Goal: Information Seeking & Learning: Compare options

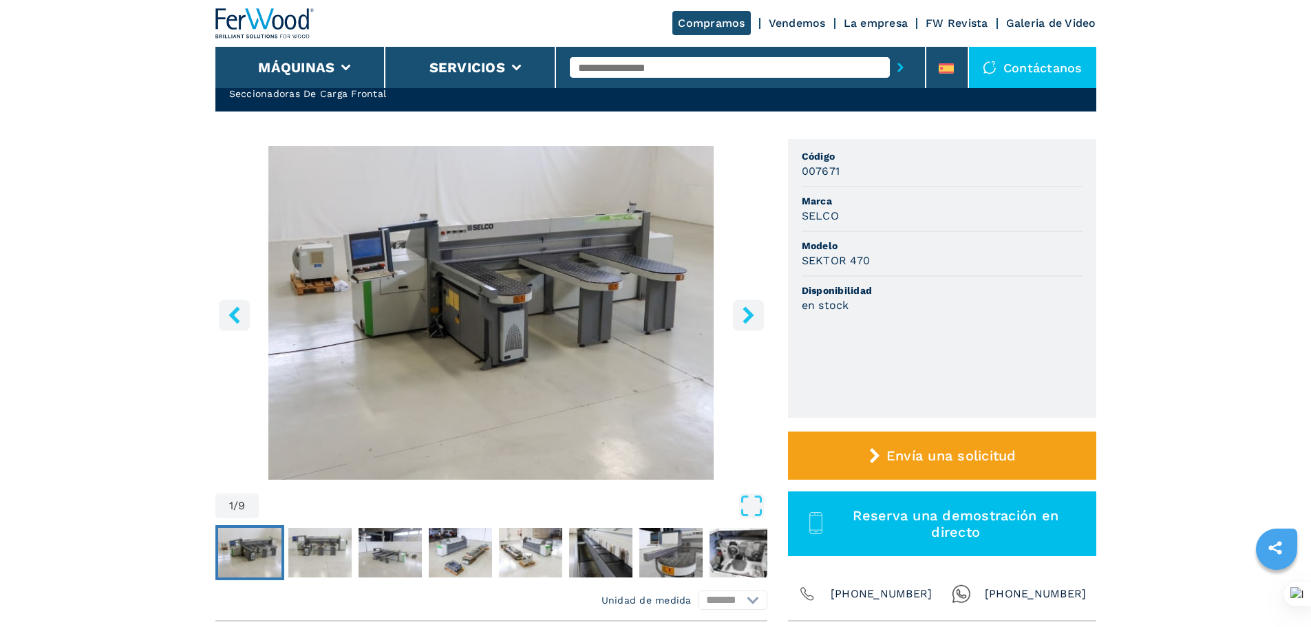
click at [606, 68] on input "text" at bounding box center [730, 67] width 320 height 21
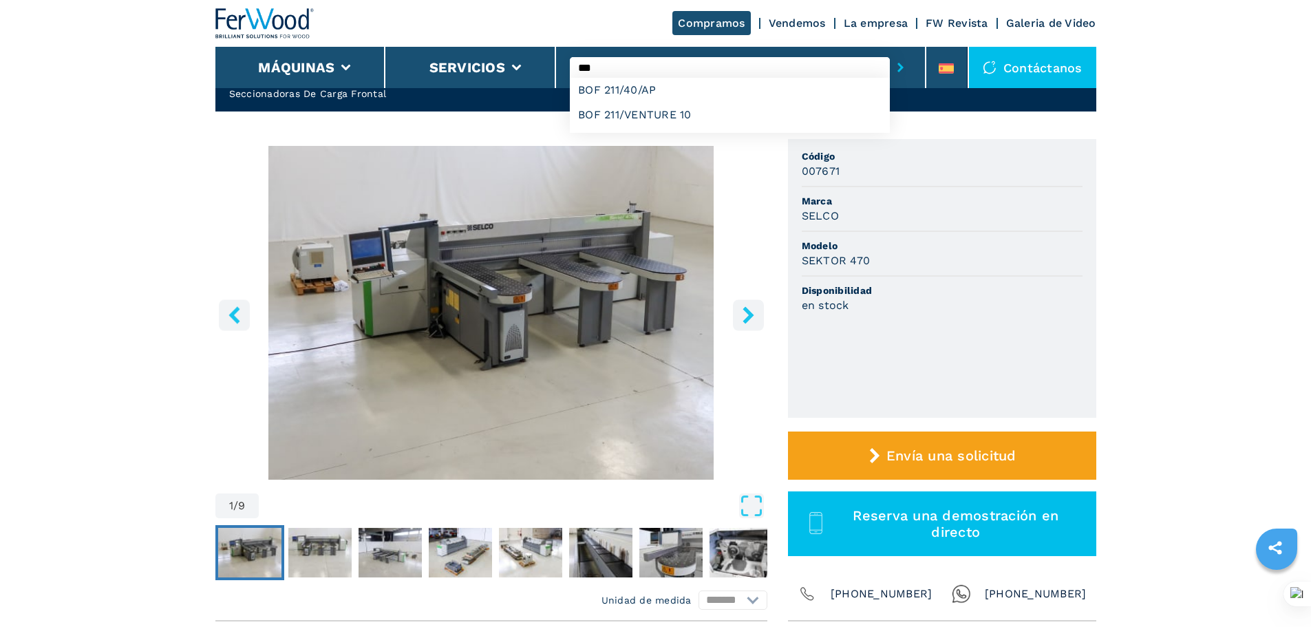
type input "***"
click at [890, 52] on button "submit-button" at bounding box center [900, 68] width 21 height 32
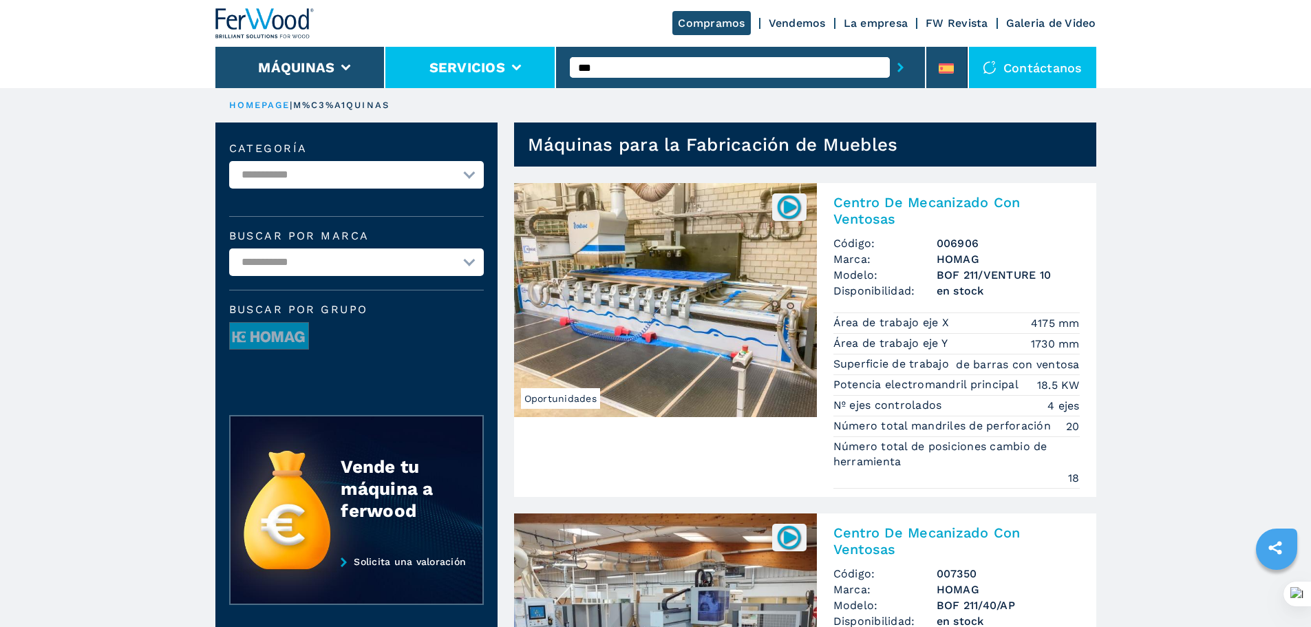
drag, startPoint x: 636, startPoint y: 67, endPoint x: 502, endPoint y: 59, distance: 133.8
click at [502, 59] on div "Compramos Vendemos La empresa FW Revista Galeria de Video Máquinas Servicios **…" at bounding box center [655, 44] width 881 height 88
click at [890, 52] on button "submit-button" at bounding box center [900, 68] width 21 height 32
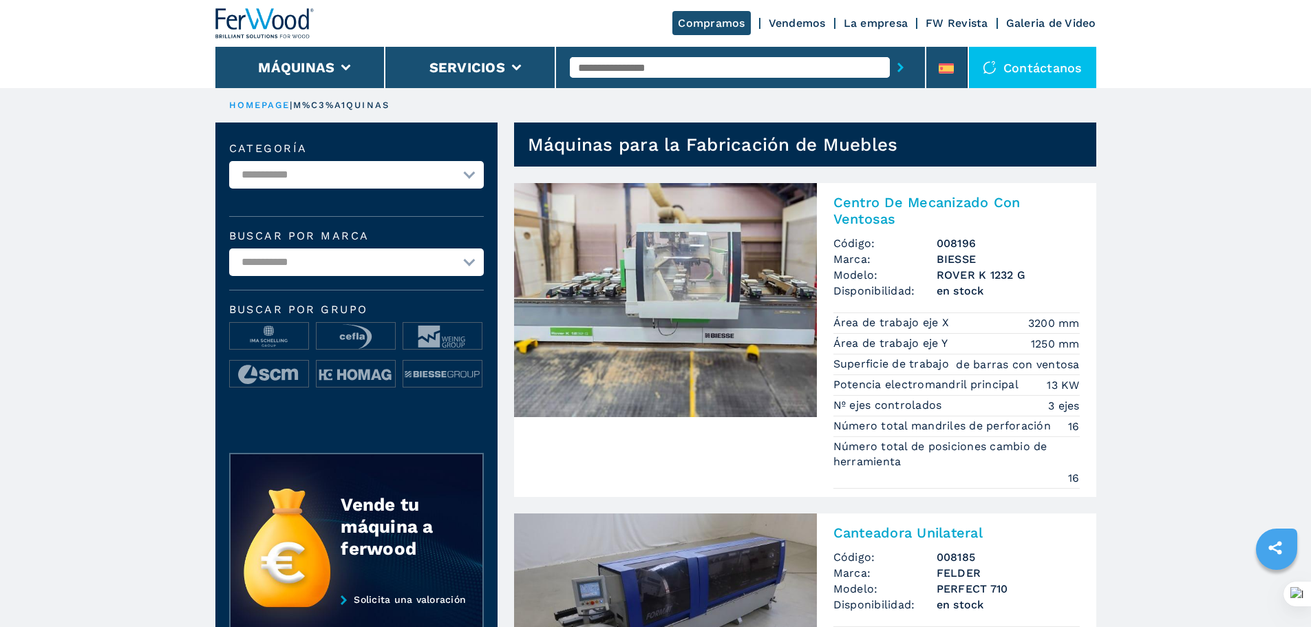
click at [677, 63] on input "text" at bounding box center [730, 67] width 320 height 21
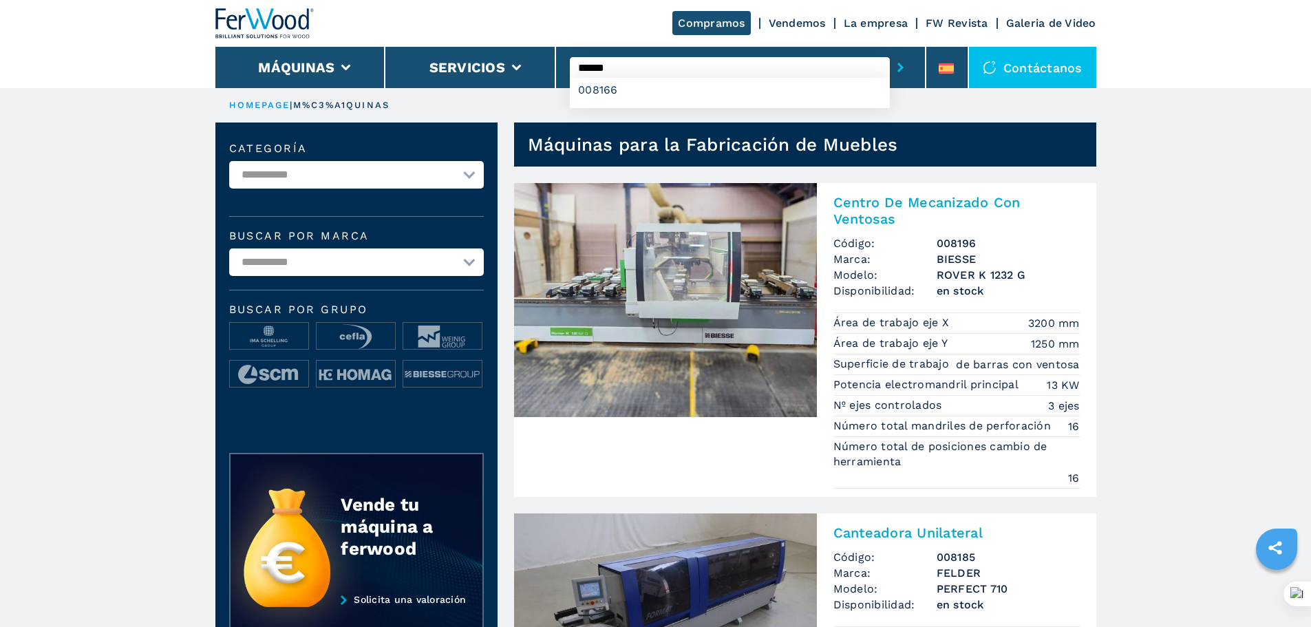
type input "******"
click at [890, 52] on button "submit-button" at bounding box center [900, 68] width 21 height 32
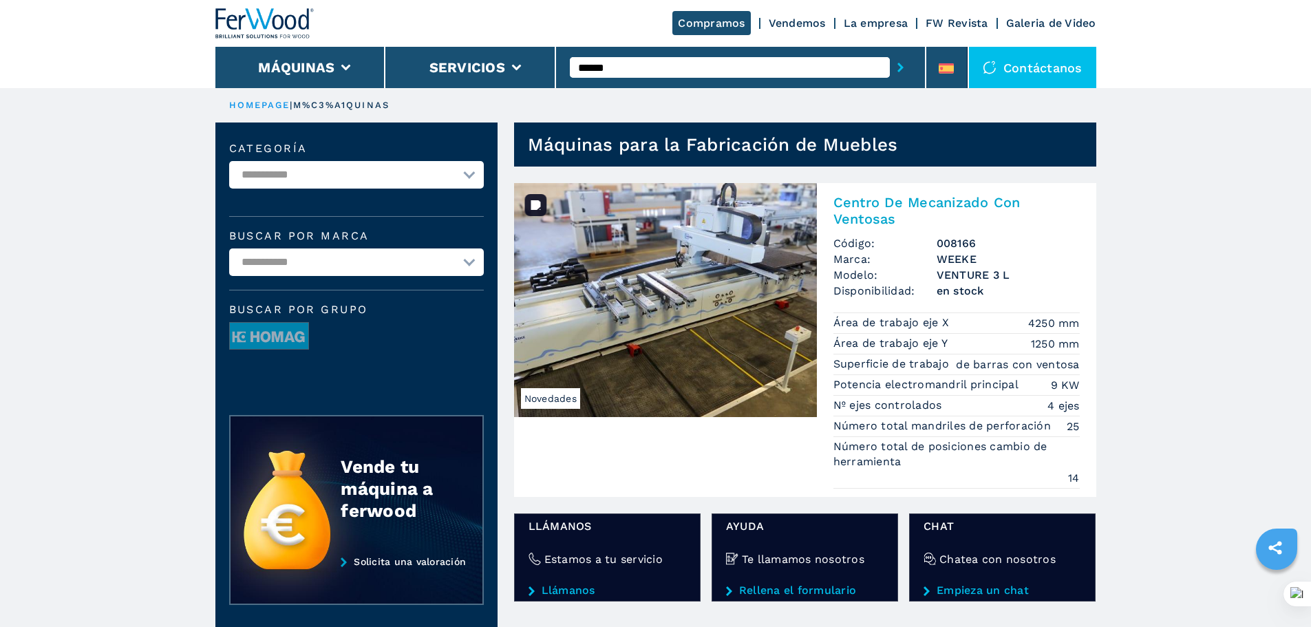
click at [707, 295] on img at bounding box center [665, 300] width 303 height 234
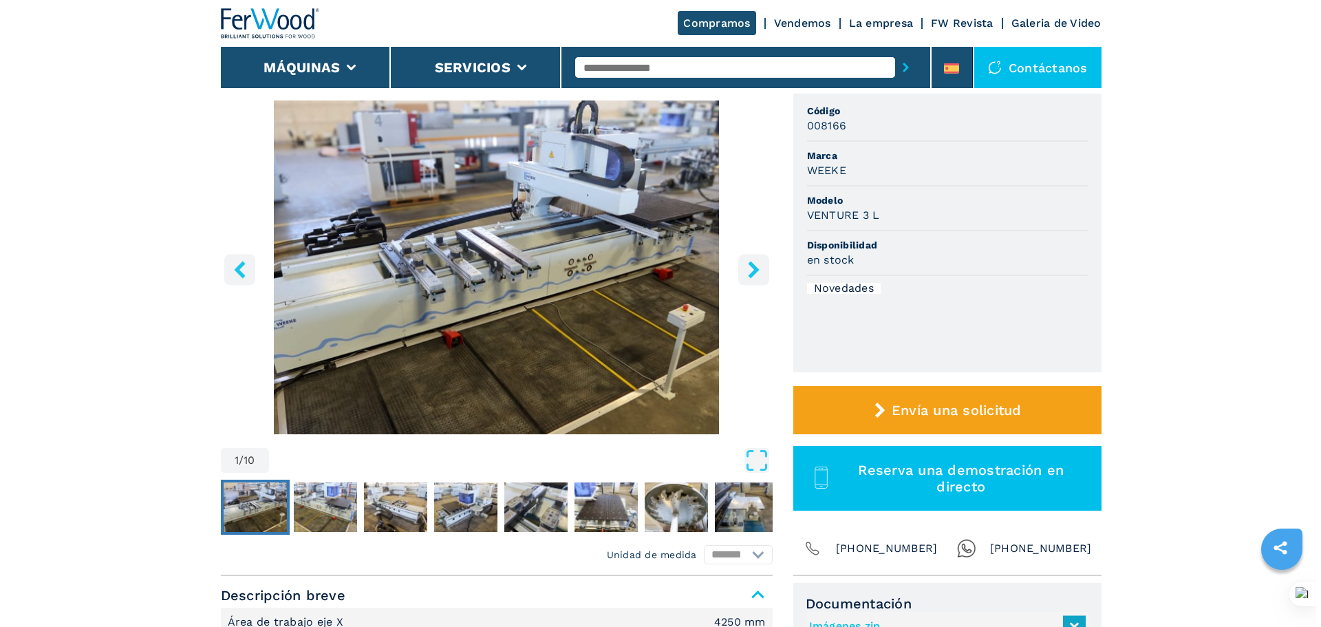
scroll to position [69, 0]
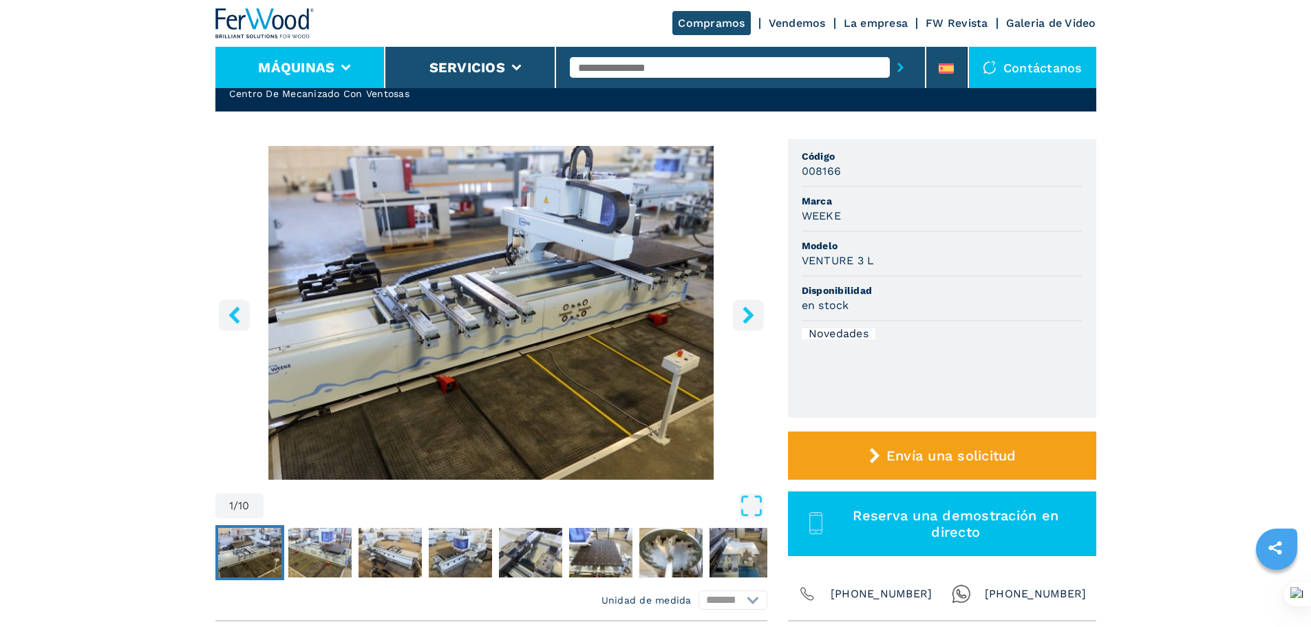
click at [334, 50] on li "Máquinas" at bounding box center [300, 67] width 171 height 41
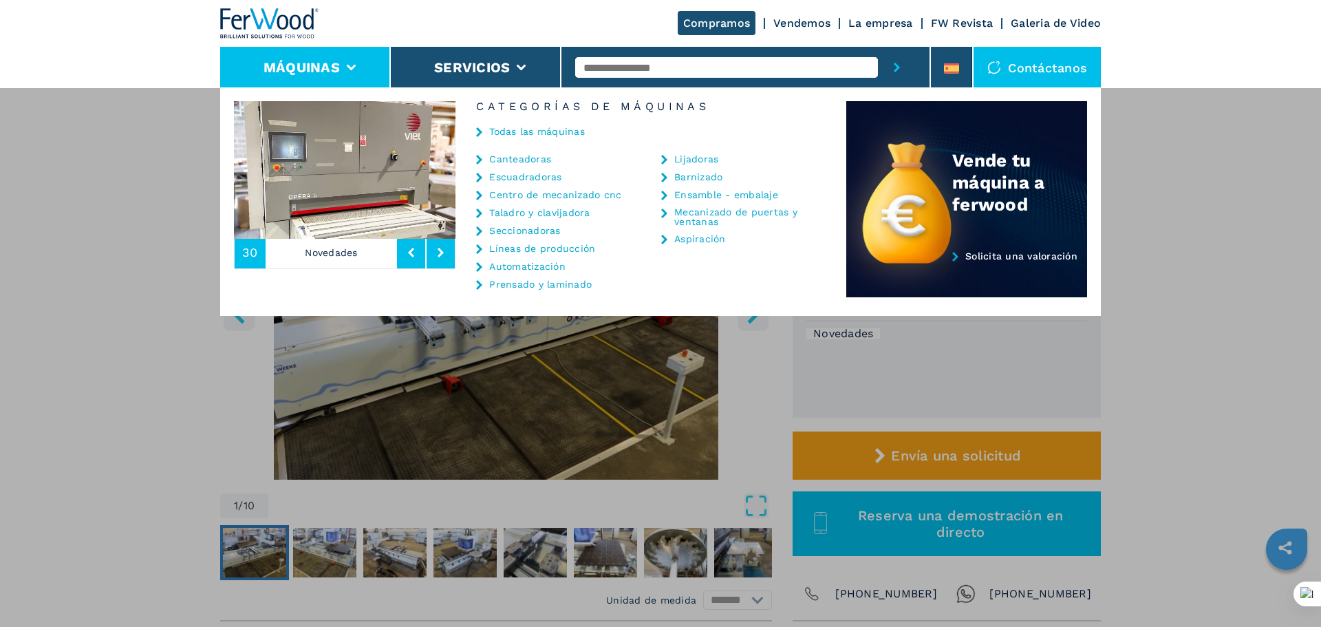
click at [509, 194] on link "Centro de mecanizado cnc" at bounding box center [555, 195] width 132 height 10
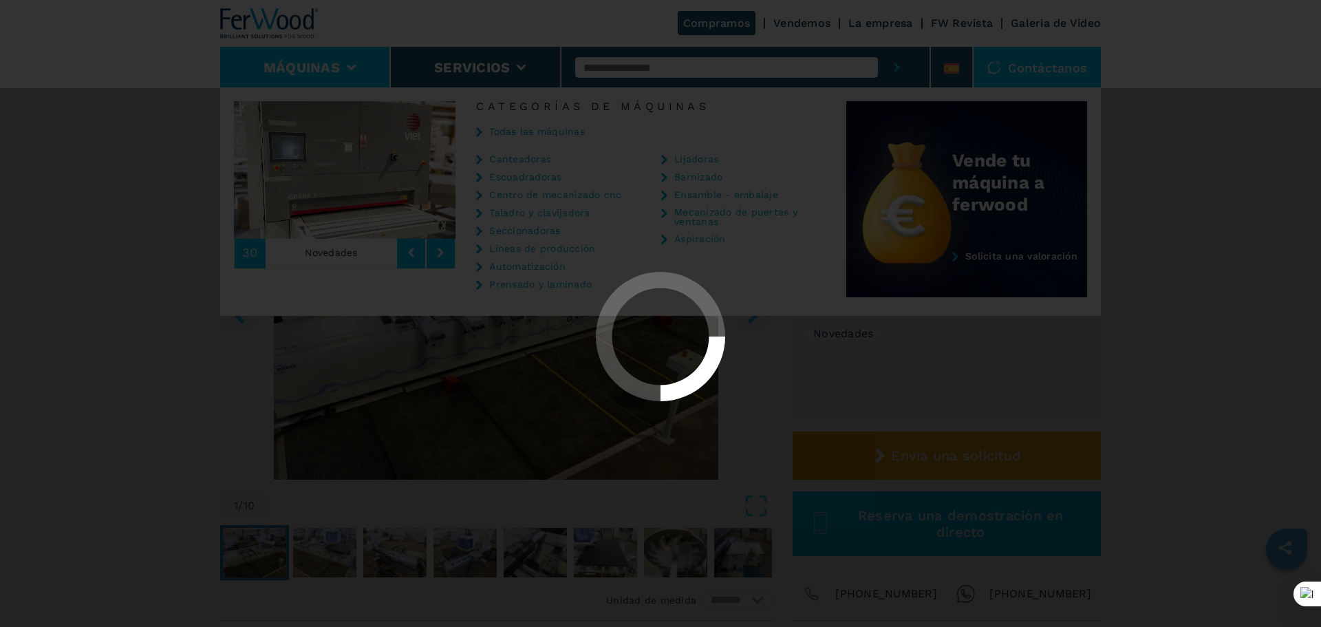
select select "**********"
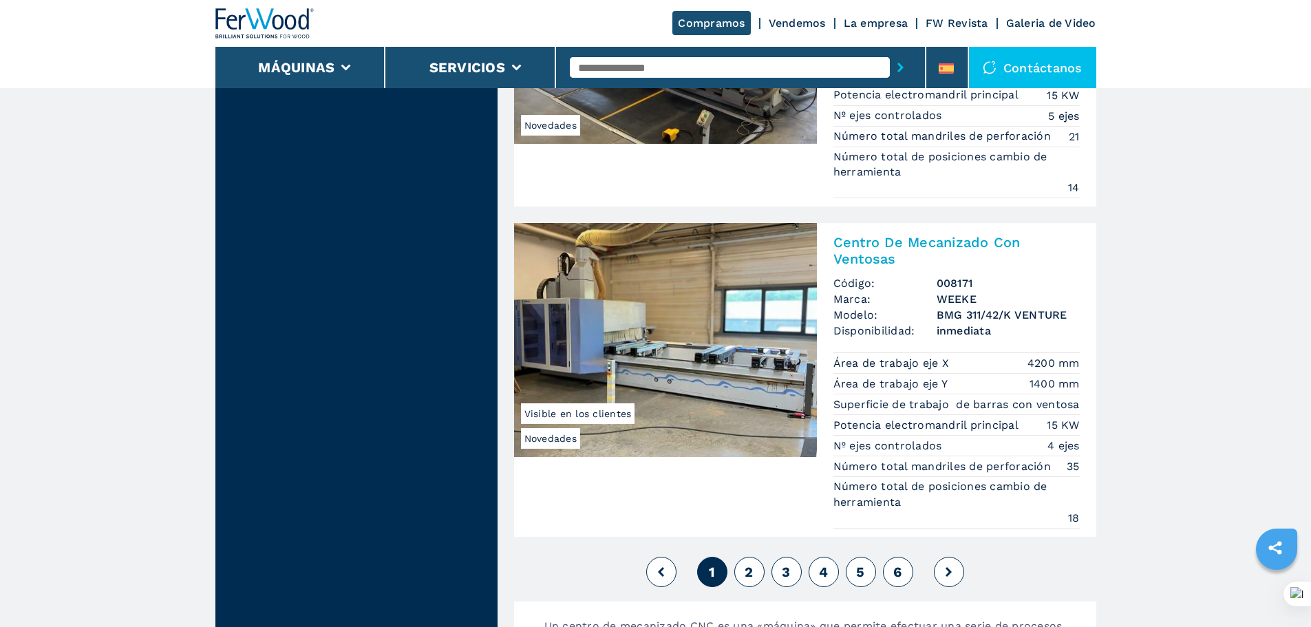
scroll to position [3785, 0]
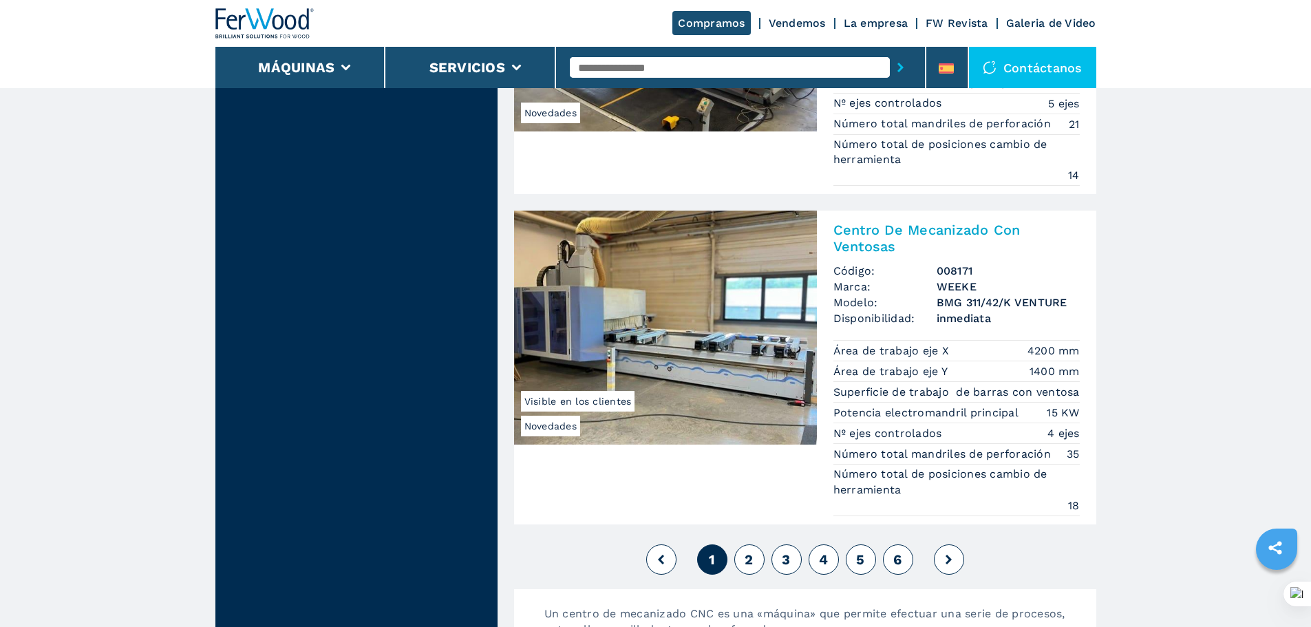
click at [749, 557] on span "2" at bounding box center [749, 559] width 8 height 17
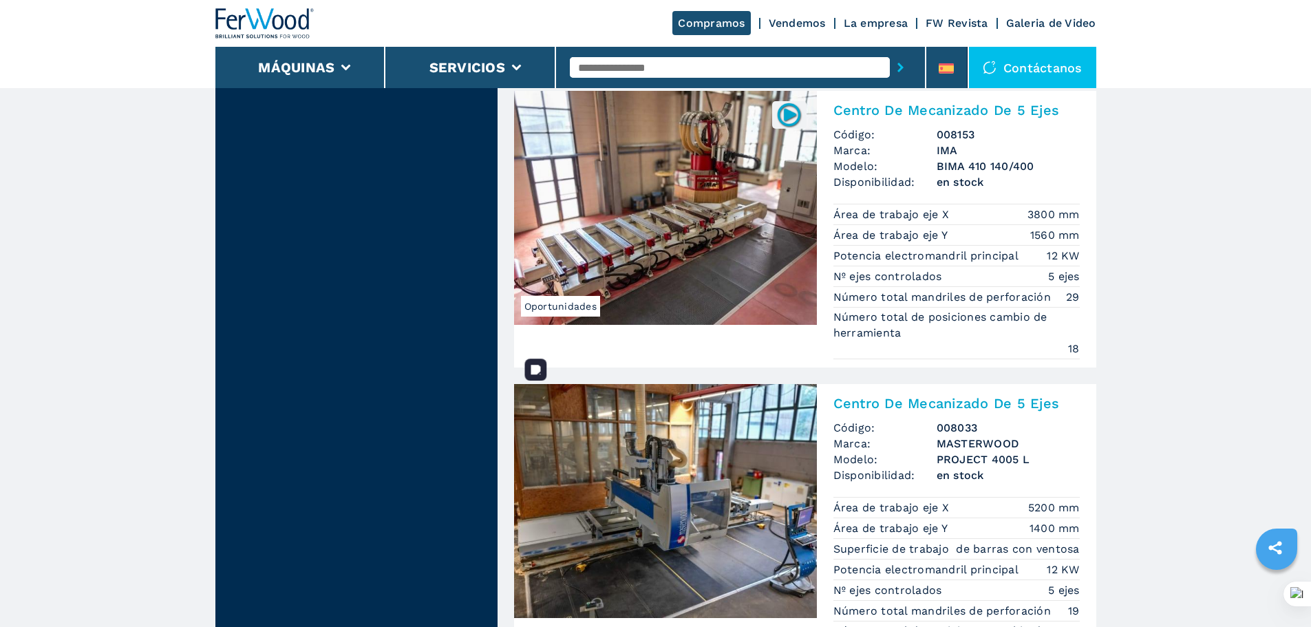
scroll to position [1376, 0]
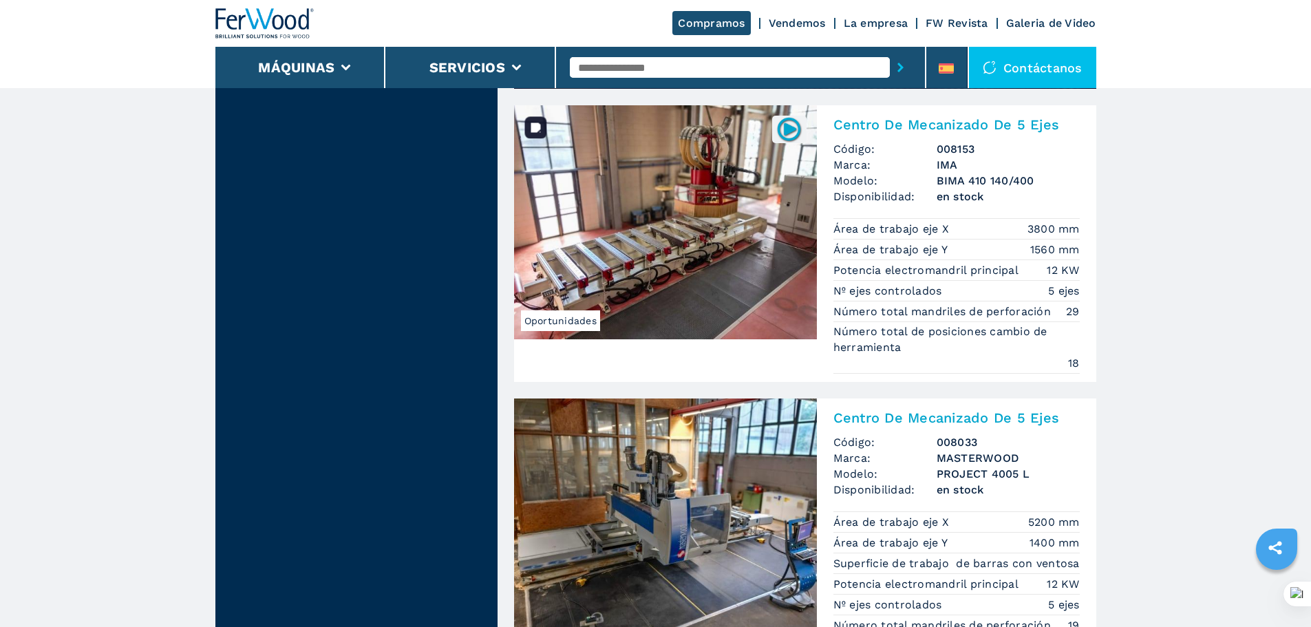
click at [735, 207] on img at bounding box center [665, 222] width 303 height 234
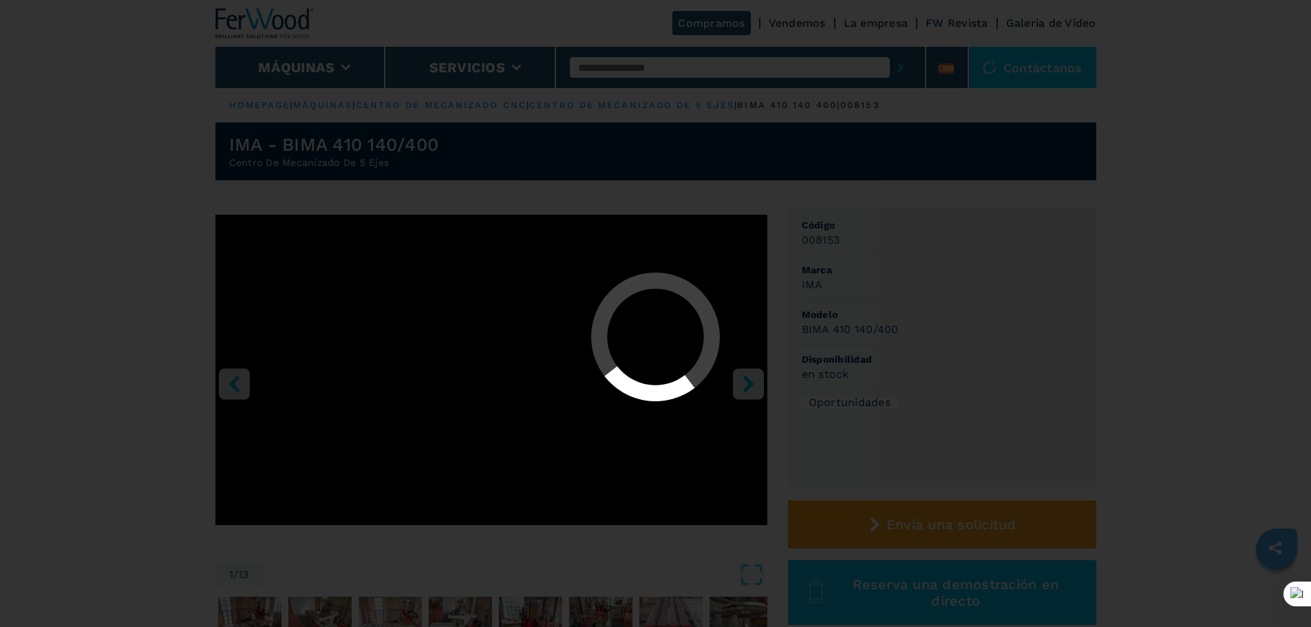
select select "**********"
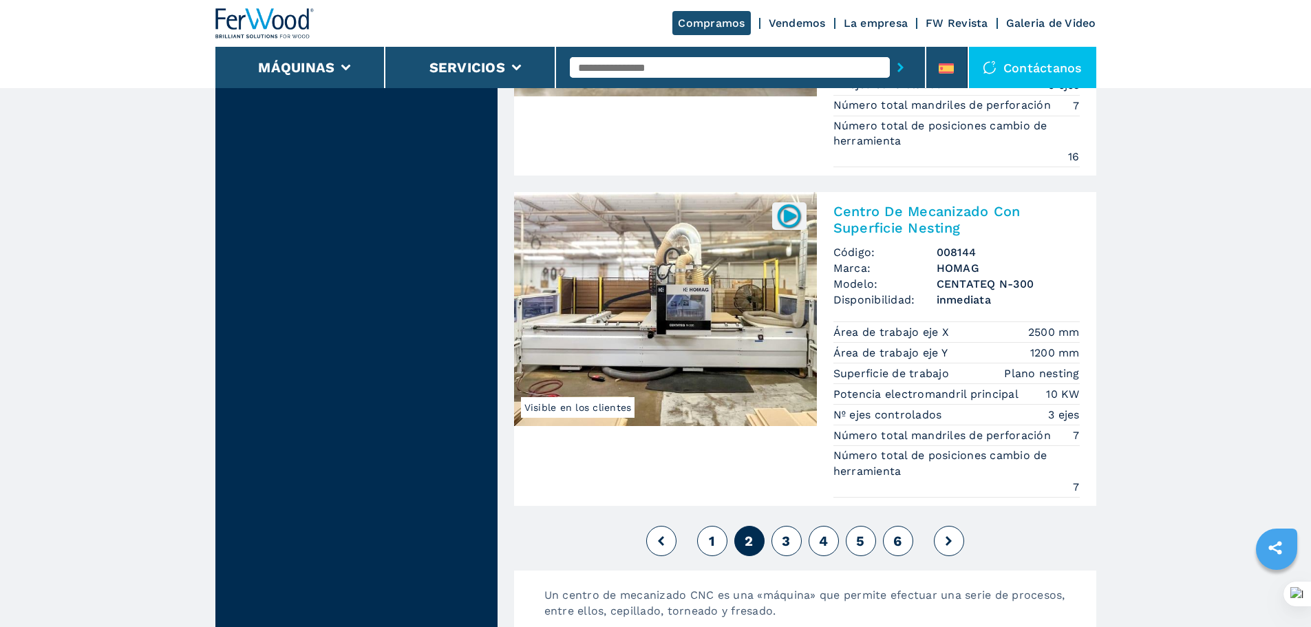
scroll to position [3578, 0]
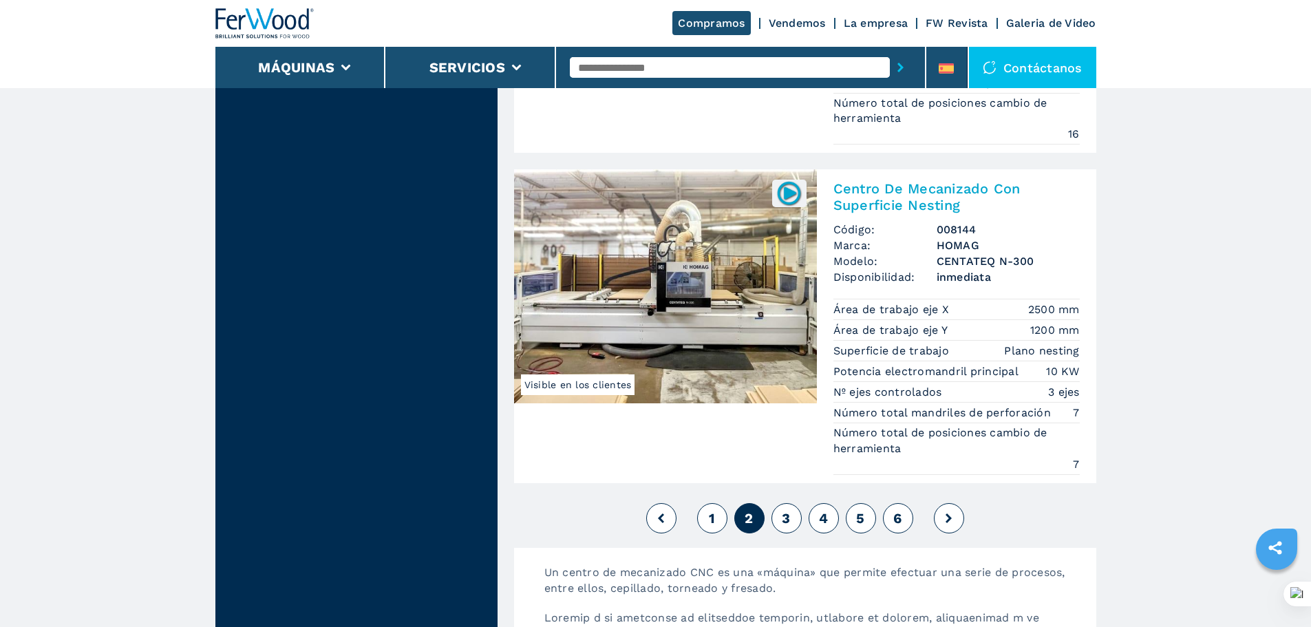
click at [791, 521] on button "3" at bounding box center [786, 518] width 30 height 30
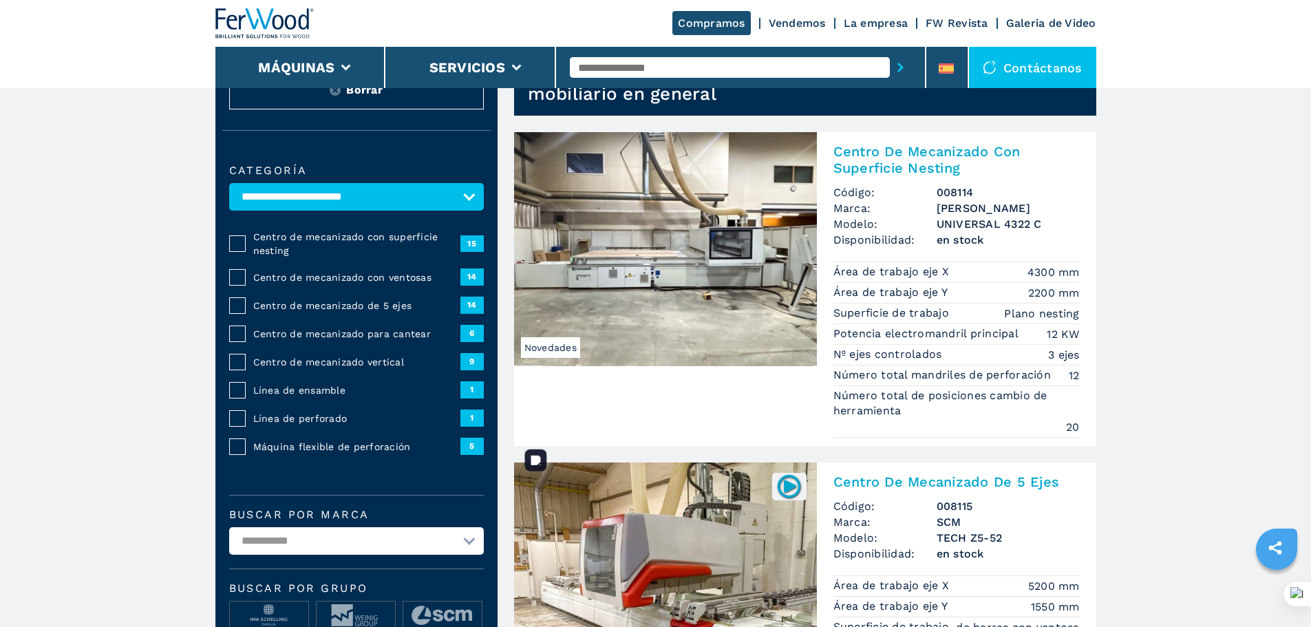
scroll to position [69, 0]
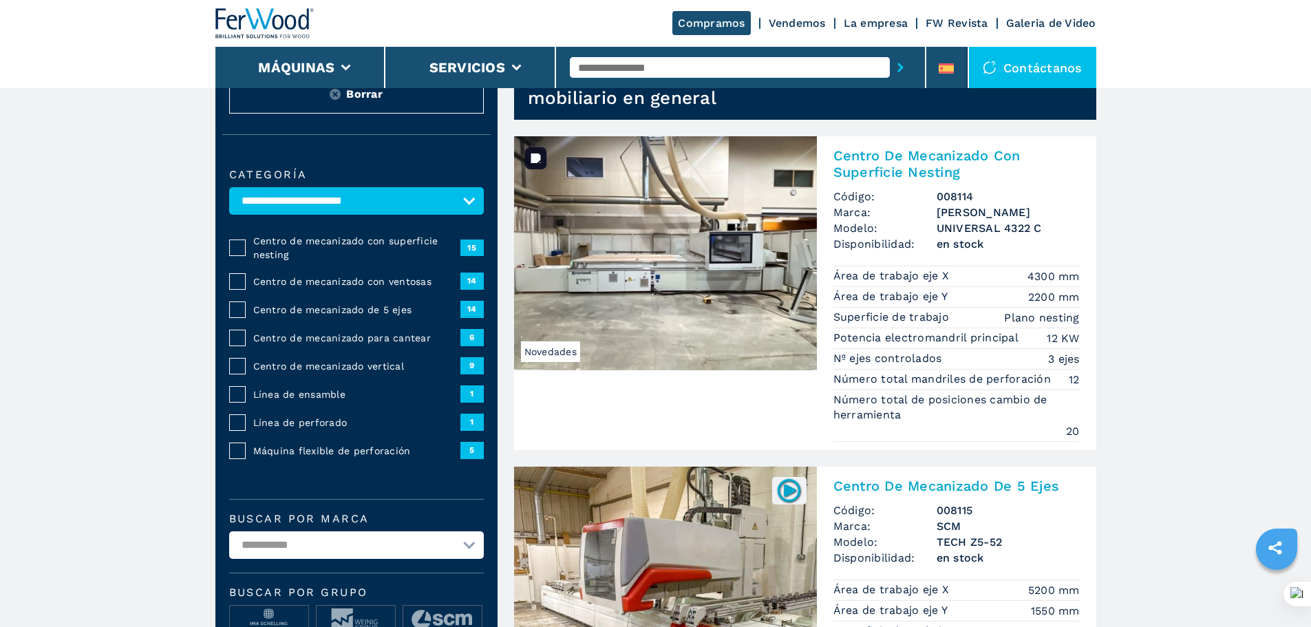
click at [700, 262] on img at bounding box center [665, 253] width 303 height 234
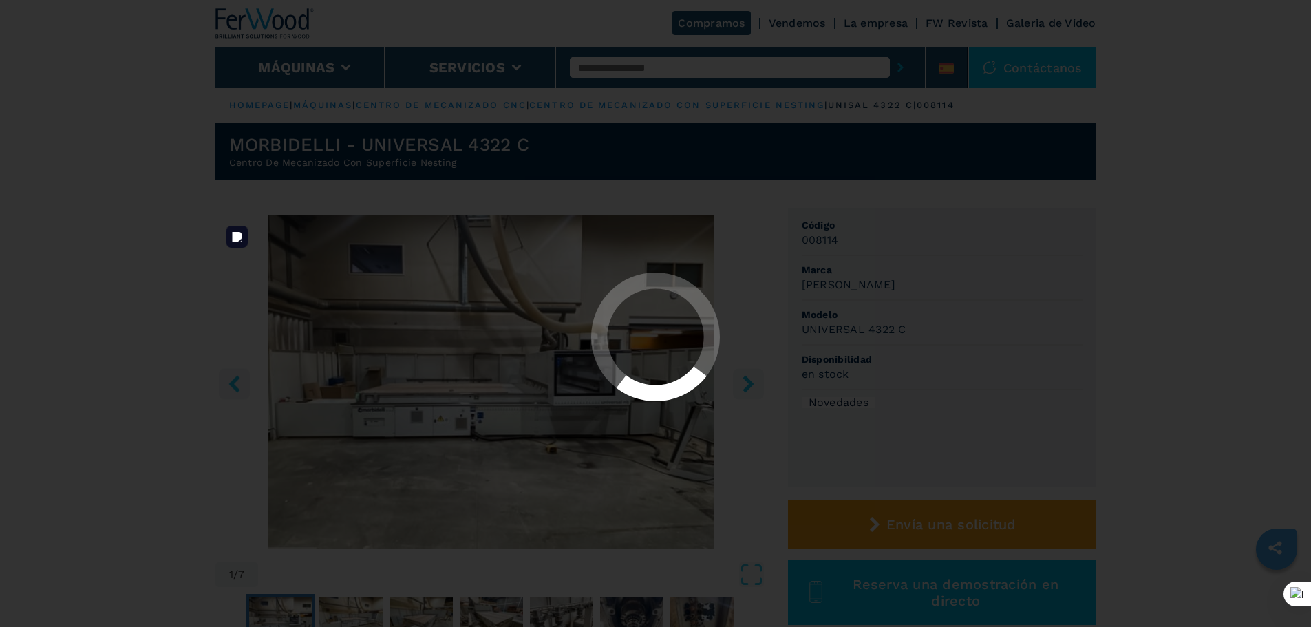
select select "**********"
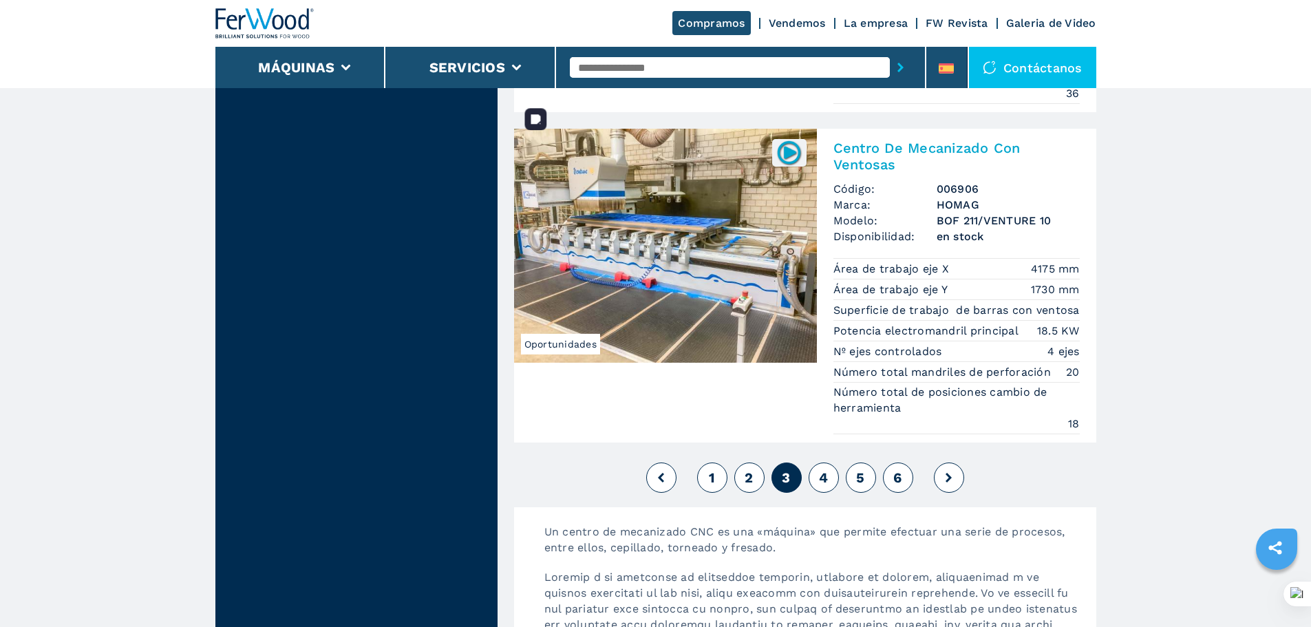
scroll to position [3647, 0]
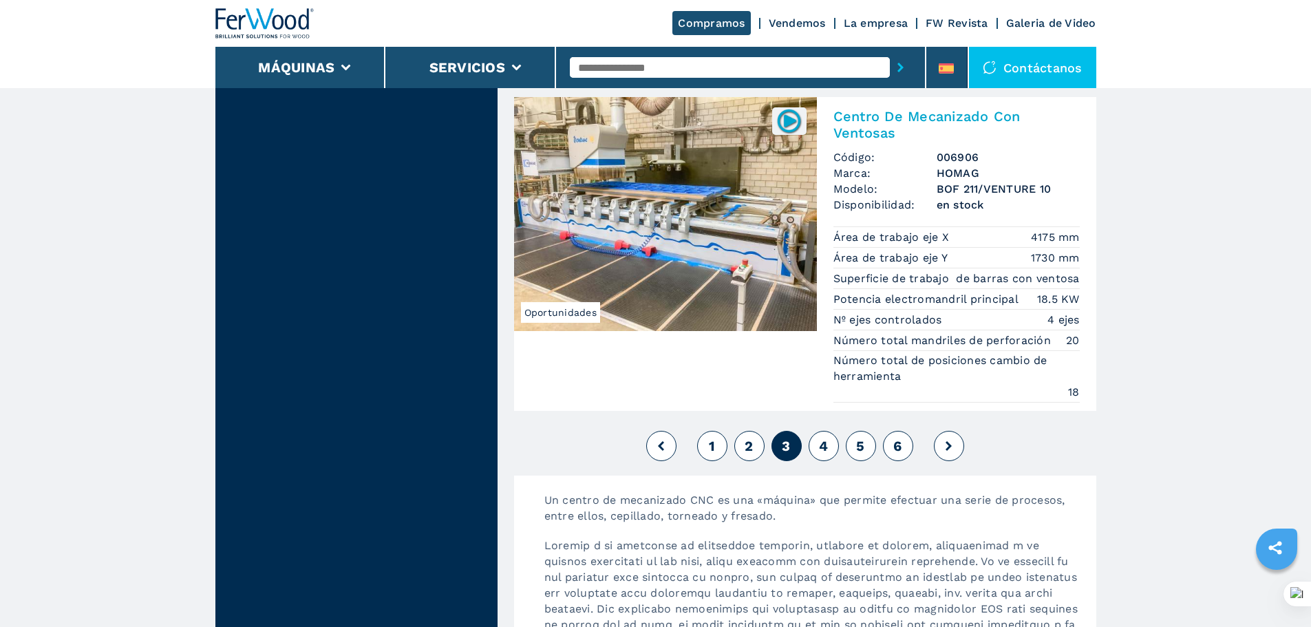
click at [824, 447] on span "4" at bounding box center [823, 446] width 9 height 17
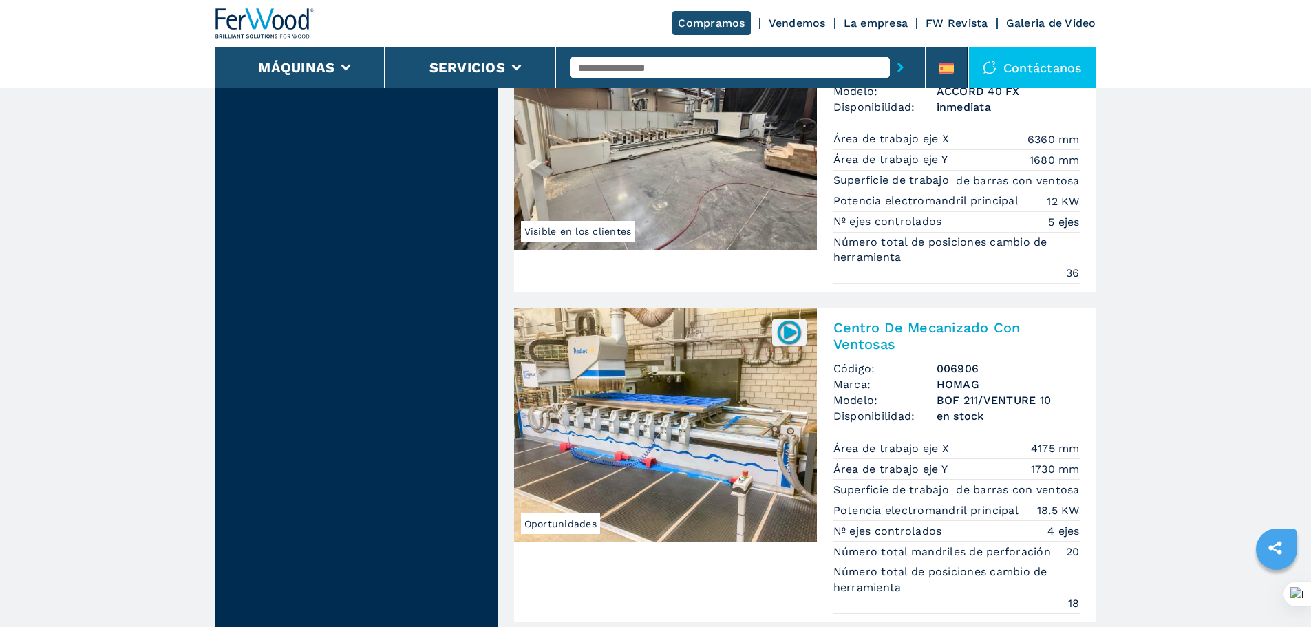
scroll to position [3578, 0]
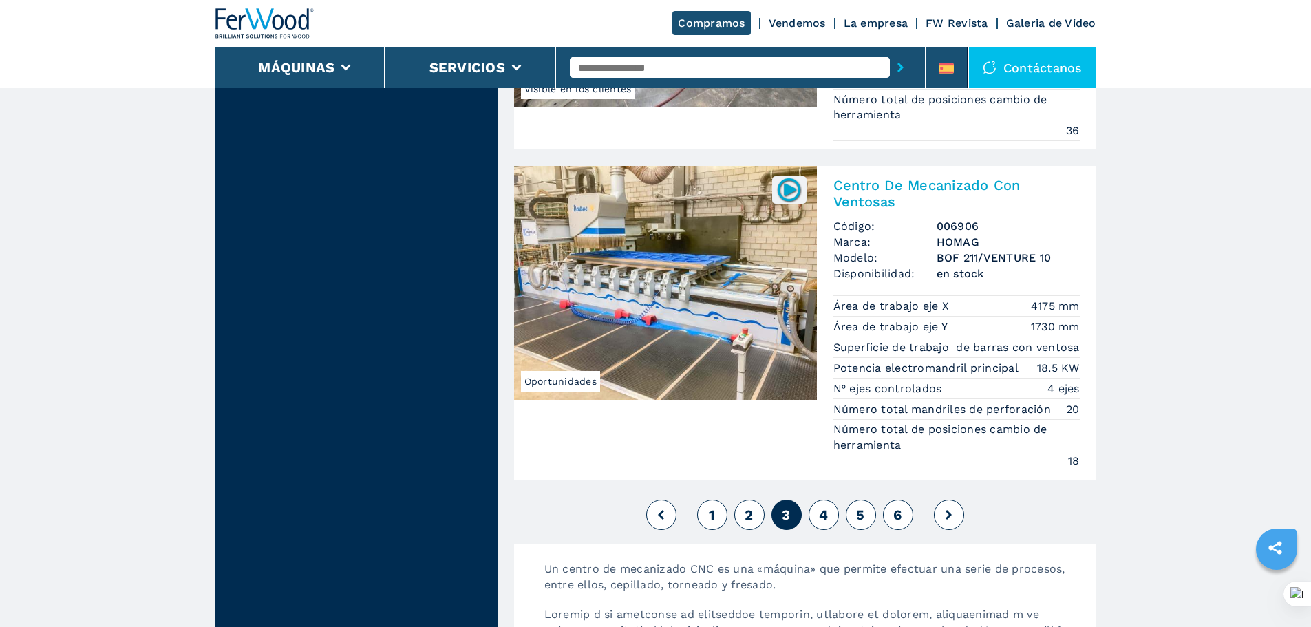
click at [826, 520] on span "4" at bounding box center [823, 514] width 9 height 17
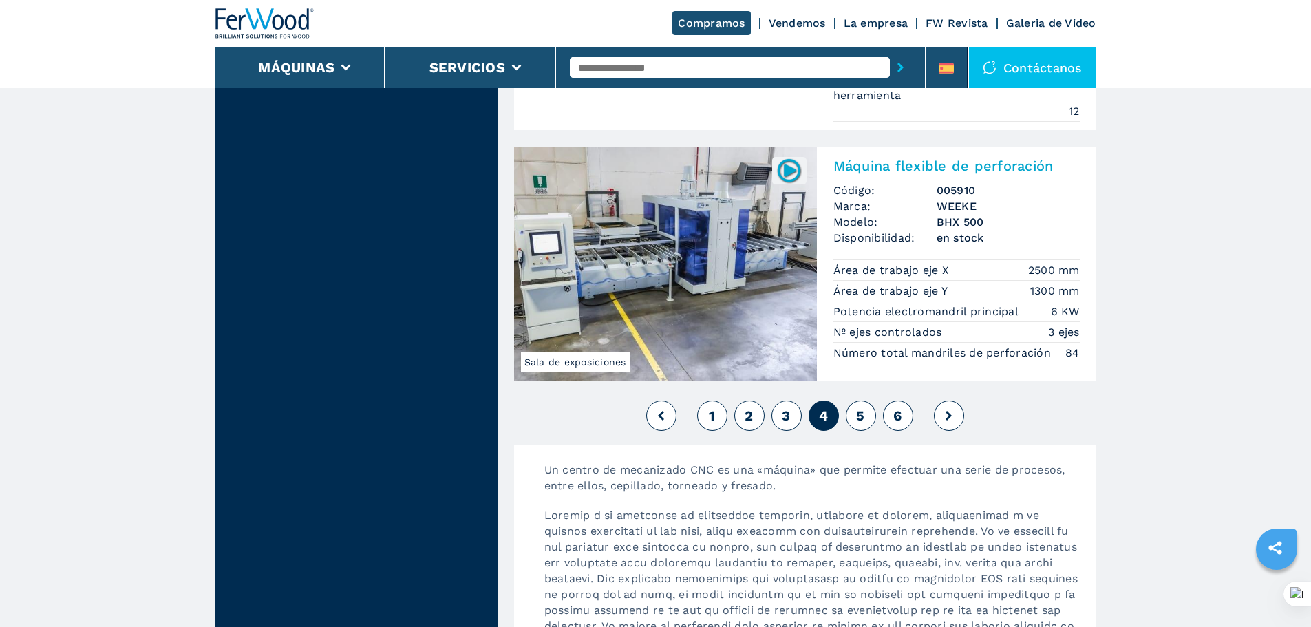
scroll to position [3647, 0]
click at [850, 415] on button "5" at bounding box center [861, 415] width 30 height 30
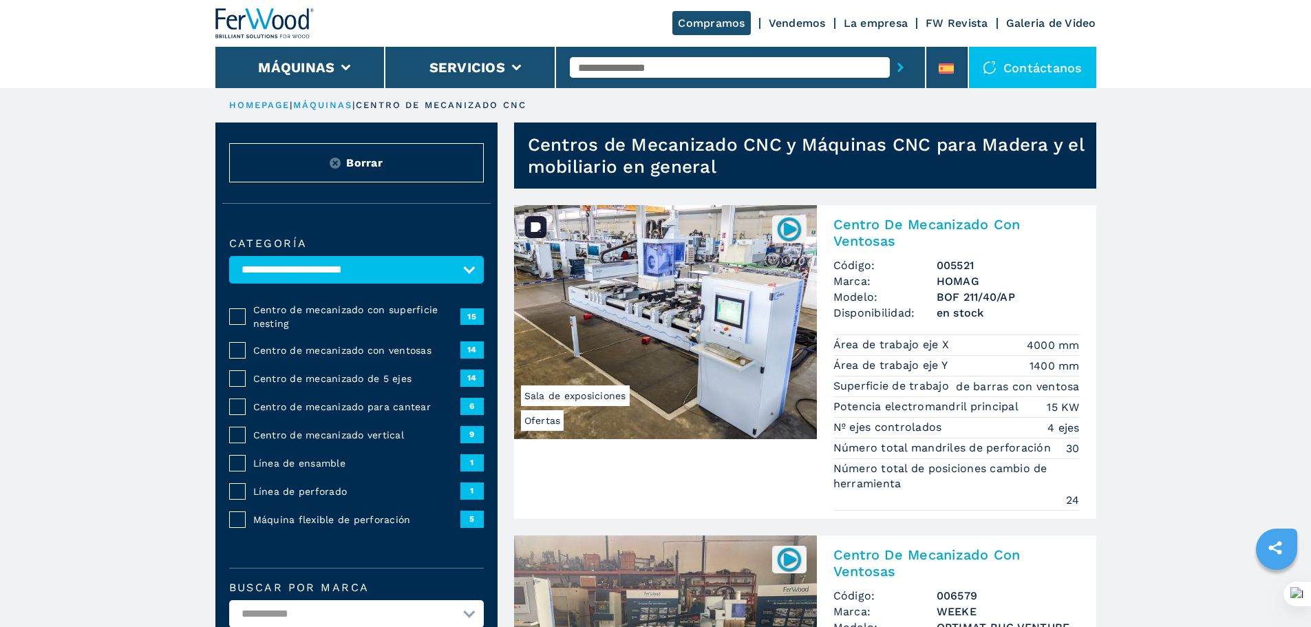
click at [663, 290] on img at bounding box center [665, 322] width 303 height 234
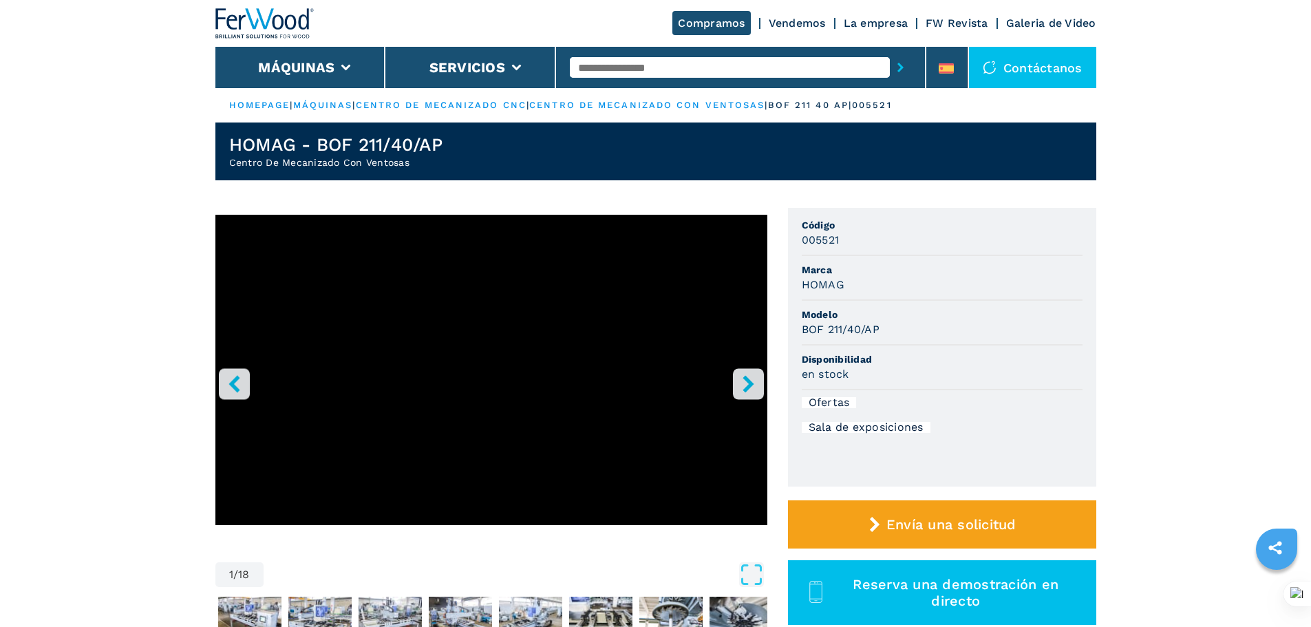
click at [754, 387] on icon "right-button" at bounding box center [748, 383] width 17 height 17
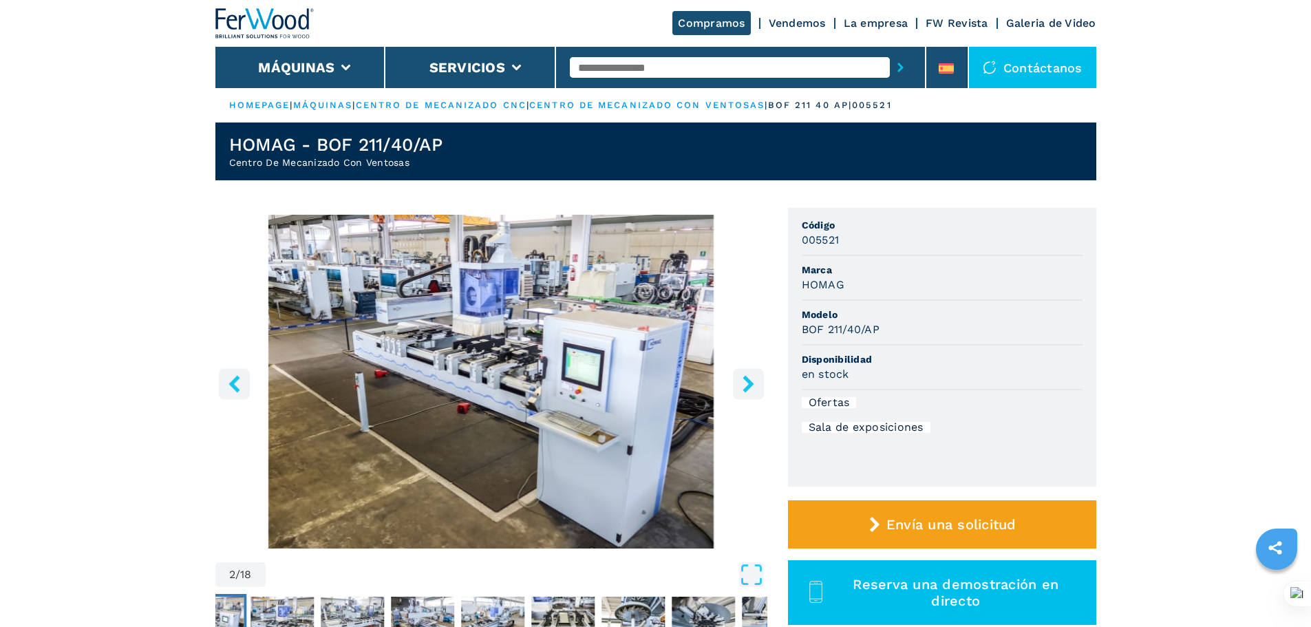
click at [754, 387] on icon "right-button" at bounding box center [748, 383] width 17 height 17
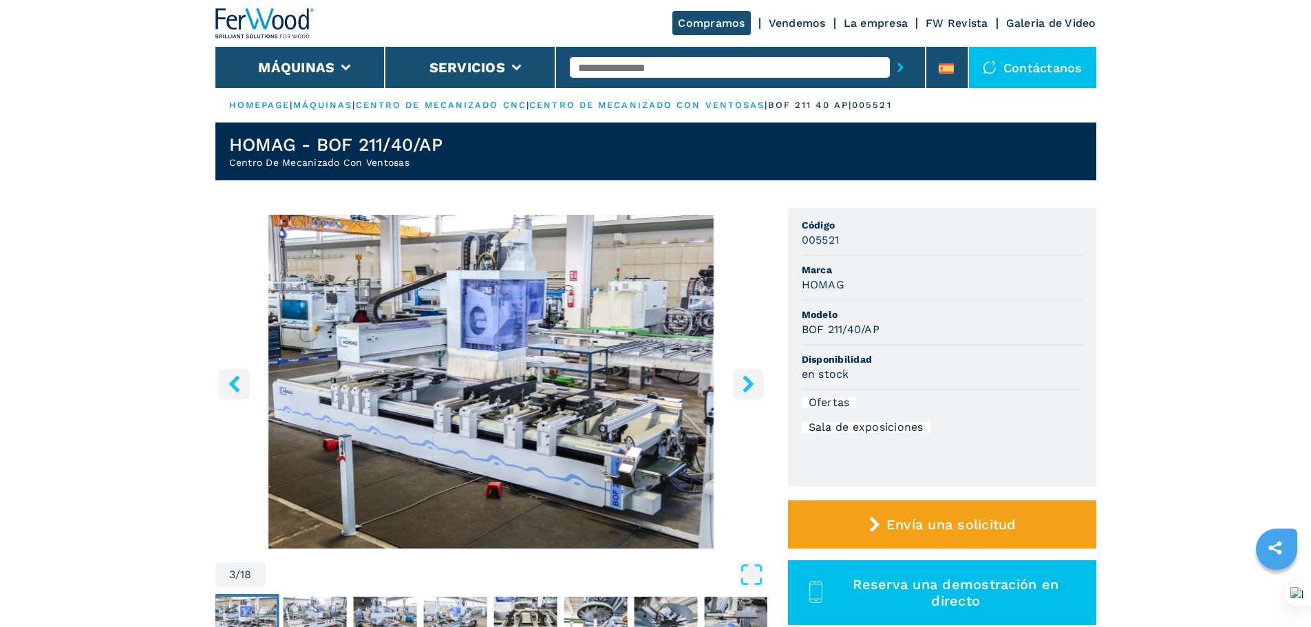
click at [754, 387] on icon "right-button" at bounding box center [748, 383] width 17 height 17
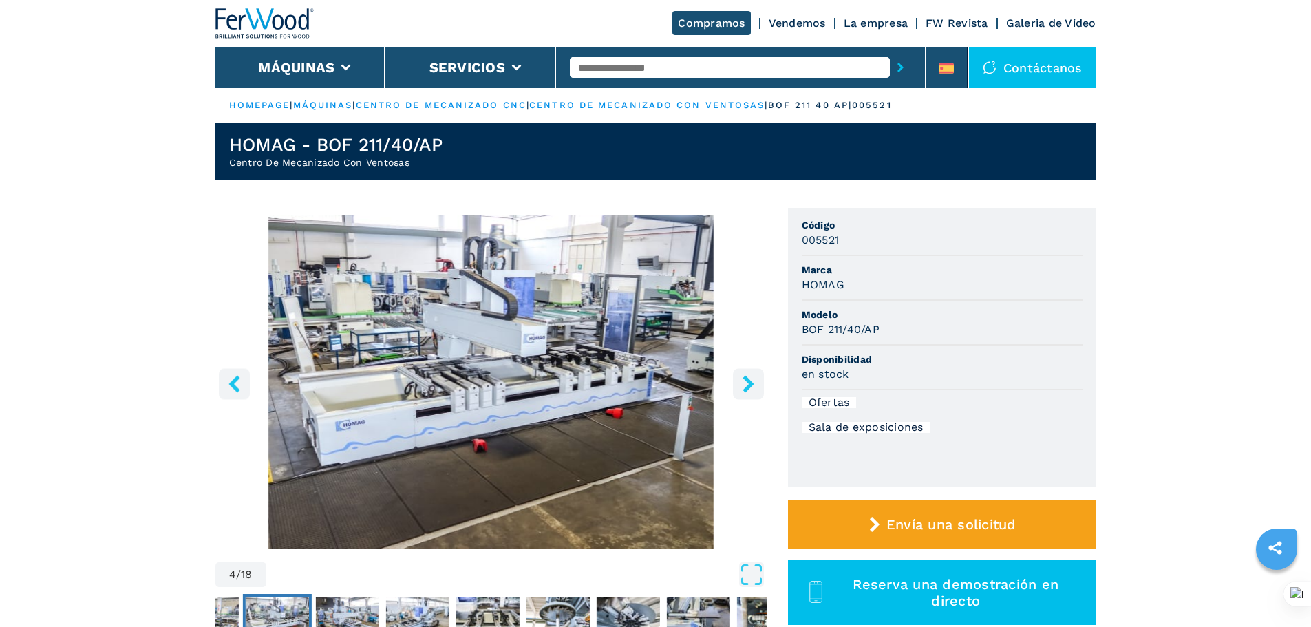
click at [754, 387] on icon "right-button" at bounding box center [748, 383] width 17 height 17
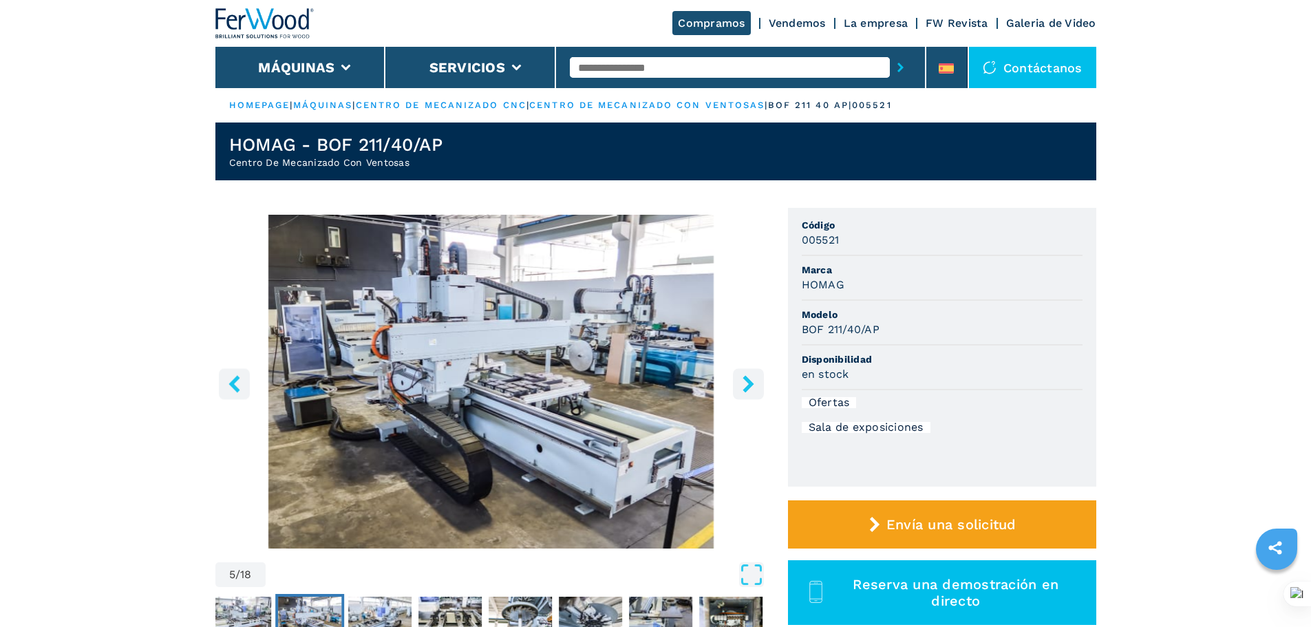
click at [754, 387] on icon "right-button" at bounding box center [748, 383] width 17 height 17
click at [750, 390] on icon "right-button" at bounding box center [748, 383] width 17 height 17
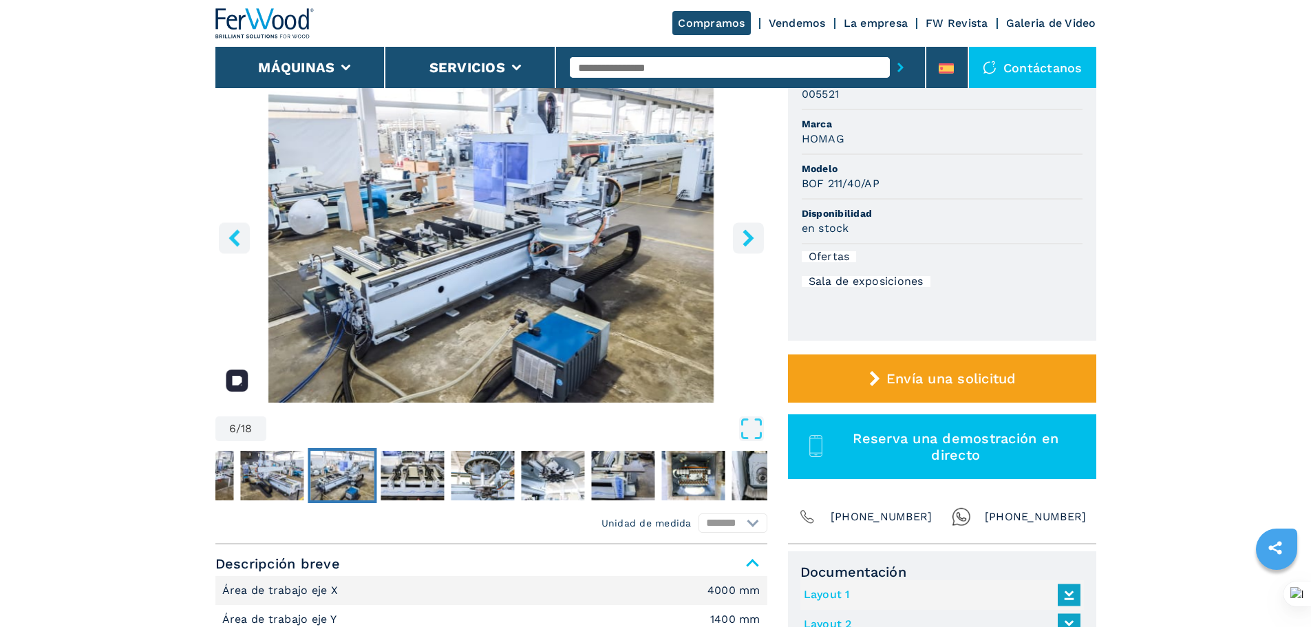
scroll to position [69, 0]
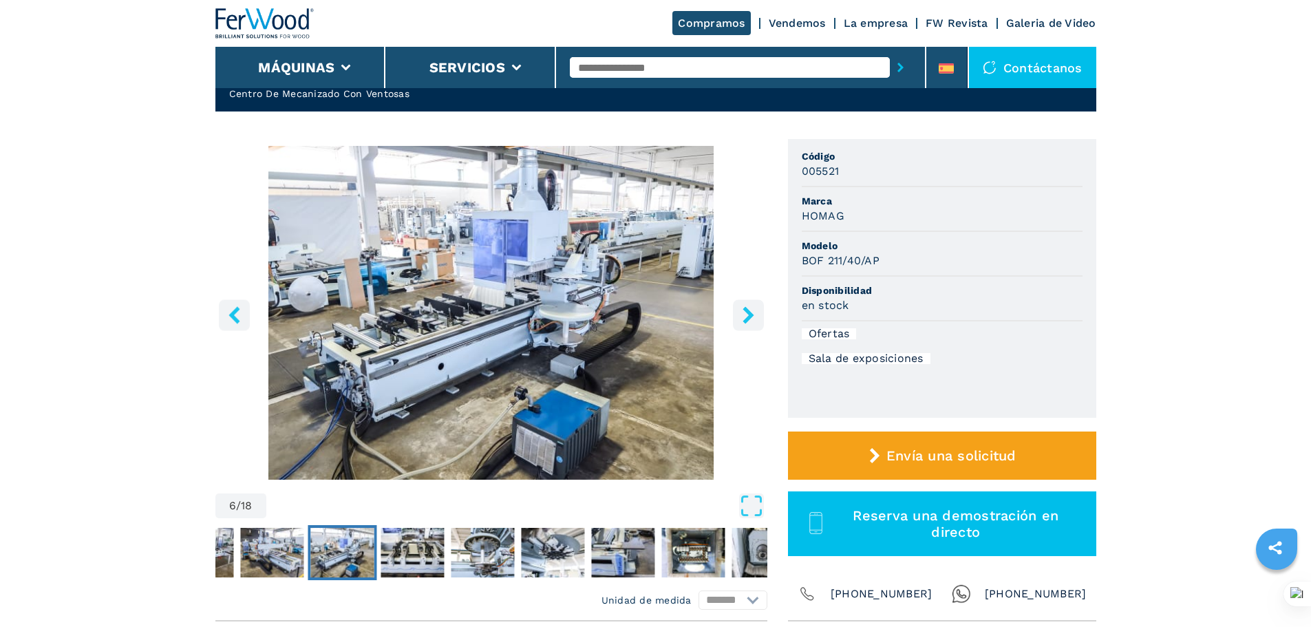
click at [760, 313] on button "right-button" at bounding box center [748, 314] width 31 height 31
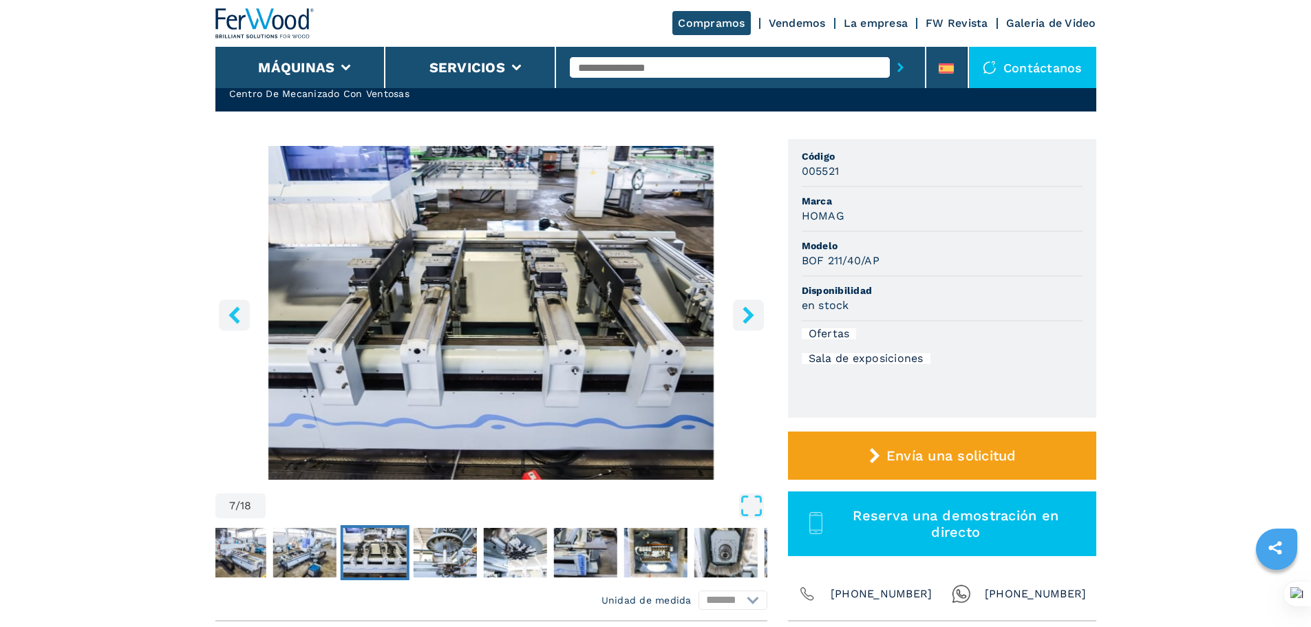
click at [760, 313] on button "right-button" at bounding box center [748, 314] width 31 height 31
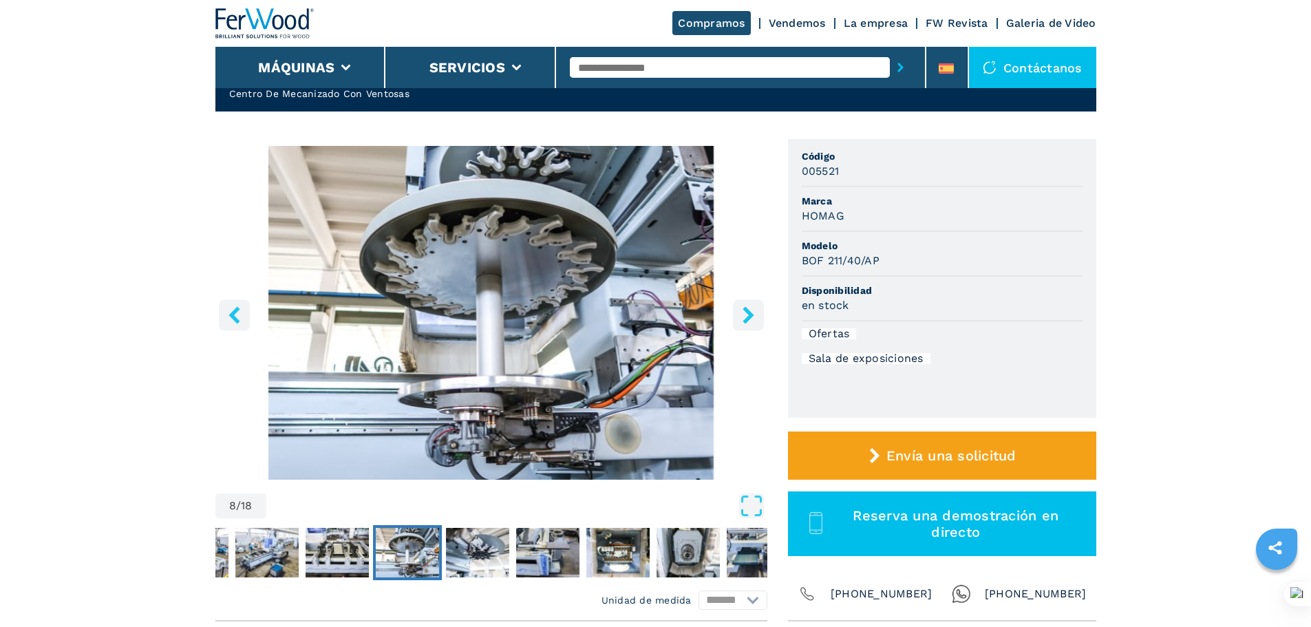
click at [760, 313] on button "right-button" at bounding box center [748, 314] width 31 height 31
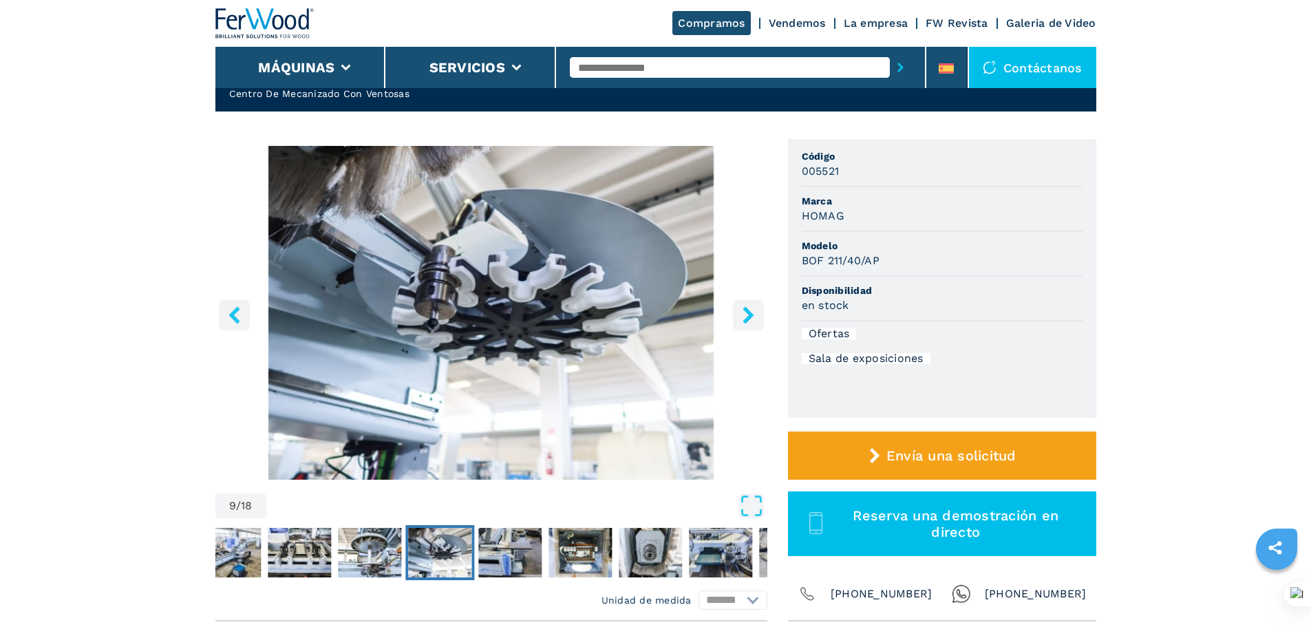
click at [760, 313] on button "right-button" at bounding box center [748, 314] width 31 height 31
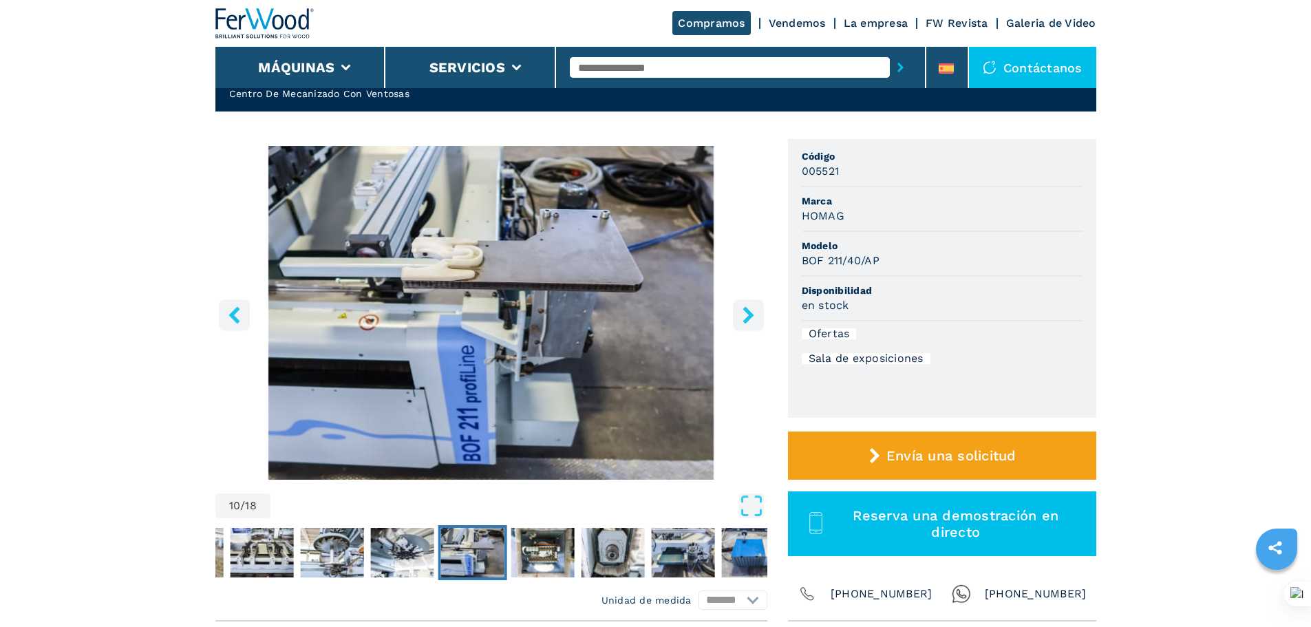
click at [760, 313] on button "right-button" at bounding box center [748, 314] width 31 height 31
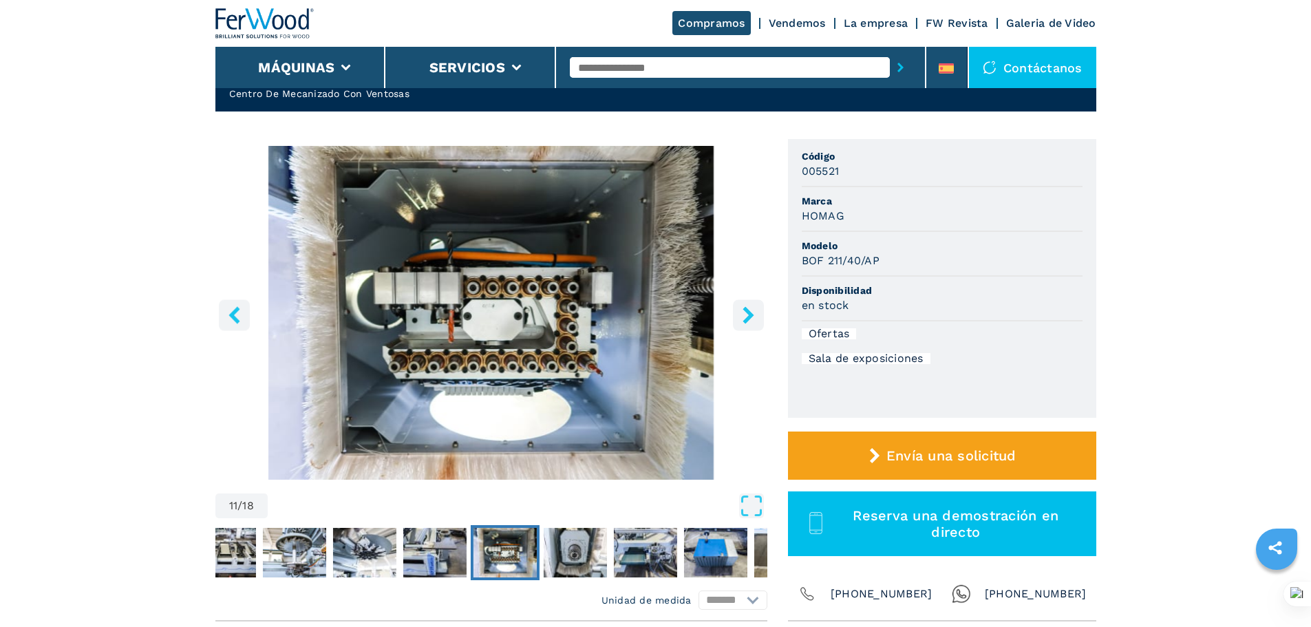
click at [760, 313] on button "right-button" at bounding box center [748, 314] width 31 height 31
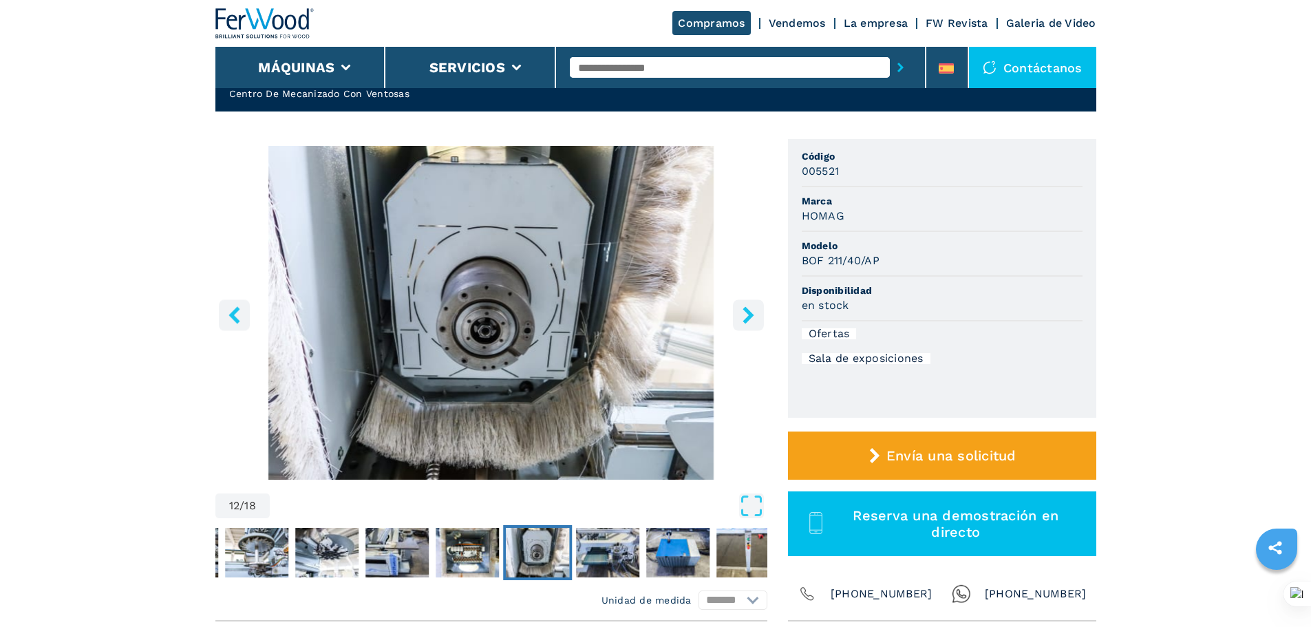
click at [760, 313] on button "right-button" at bounding box center [748, 314] width 31 height 31
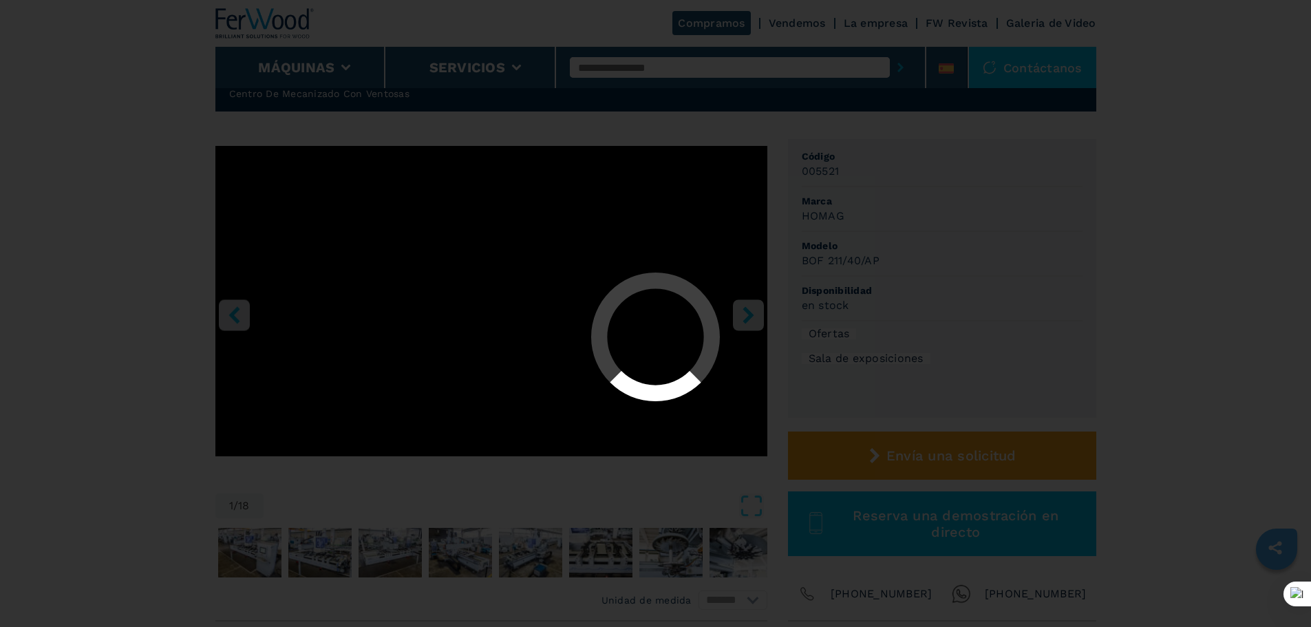
select select "**********"
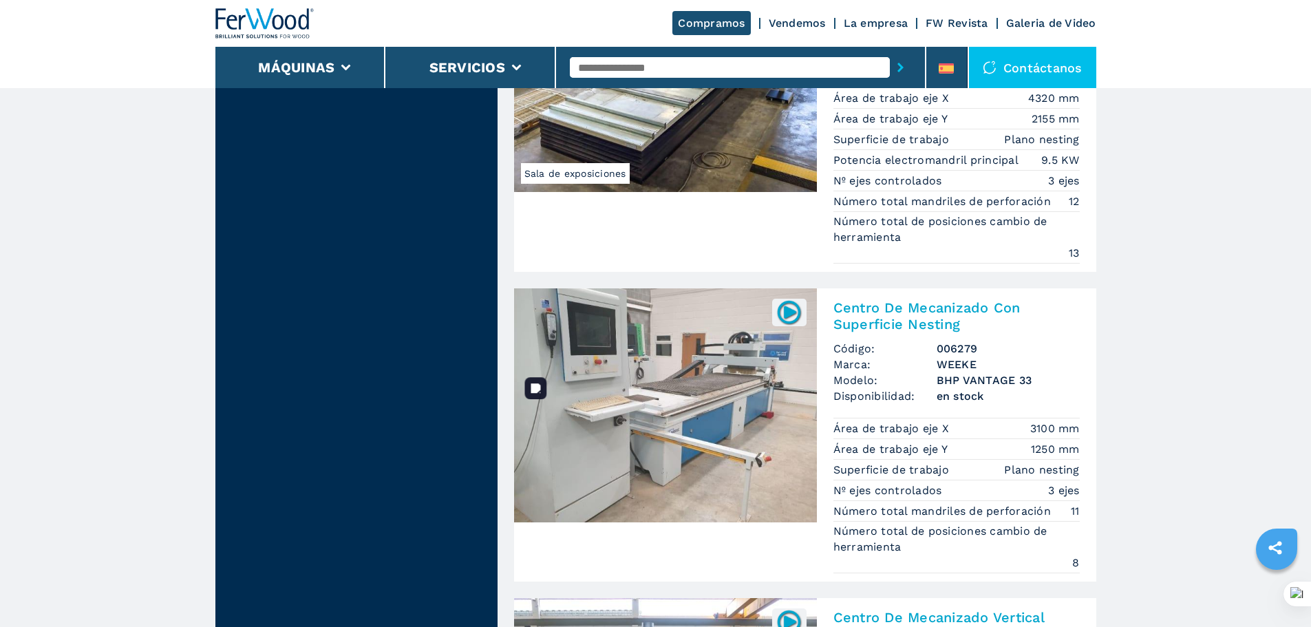
scroll to position [1514, 0]
